Goal: Navigation & Orientation: Find specific page/section

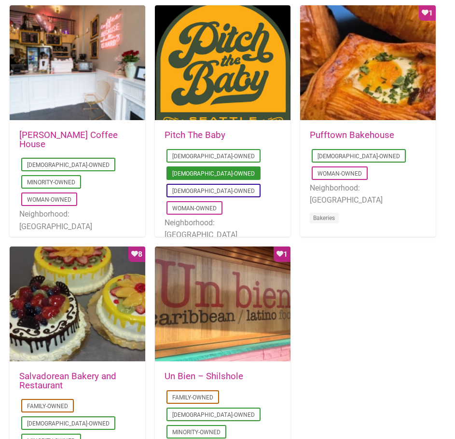
scroll to position [772, 0]
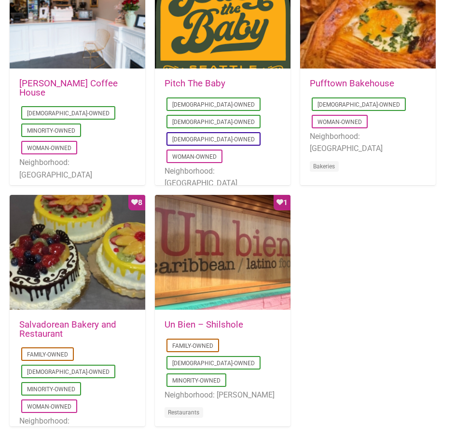
click at [215, 328] on link "Un Bien – Shilshole" at bounding box center [203, 324] width 79 height 11
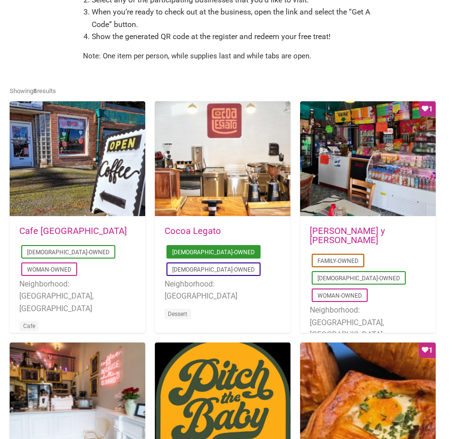
scroll to position [384, 0]
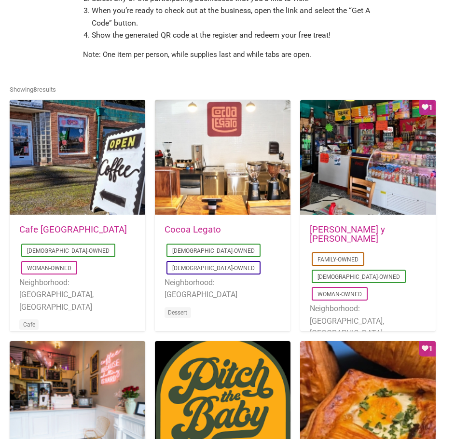
click at [205, 225] on link "Cocoa Legato" at bounding box center [192, 229] width 56 height 11
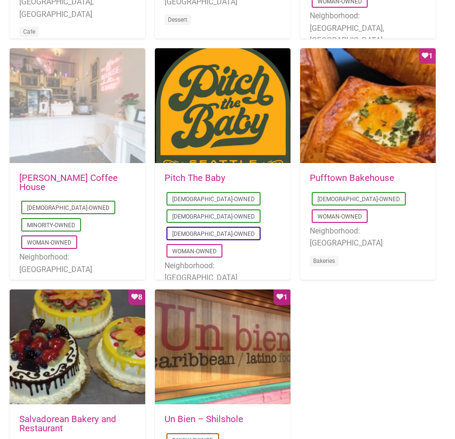
scroll to position [672, 0]
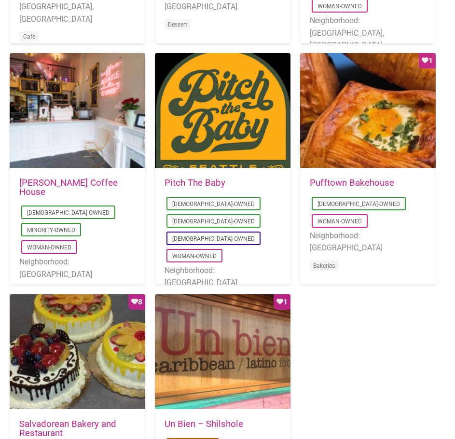
click at [64, 183] on link "[PERSON_NAME] Coffee House" at bounding box center [68, 188] width 98 height 20
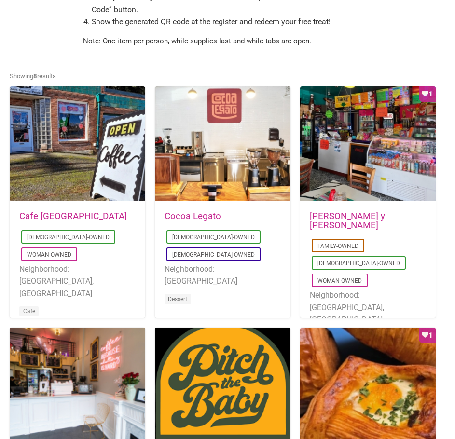
scroll to position [430, 0]
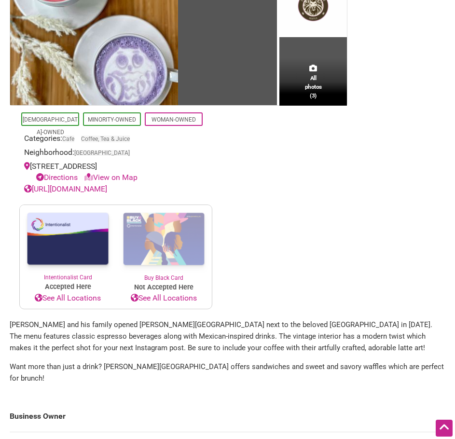
scroll to position [48, 0]
